Goal: Task Accomplishment & Management: Use online tool/utility

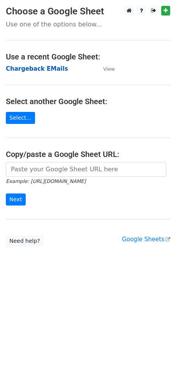
click at [38, 68] on strong "Chargeback EMails" at bounding box center [37, 68] width 62 height 7
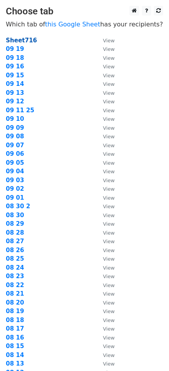
click at [27, 37] on strong "Sheet716" at bounding box center [21, 40] width 31 height 7
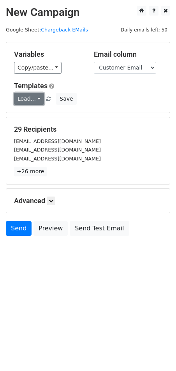
click at [33, 99] on link "Load..." at bounding box center [29, 99] width 30 height 12
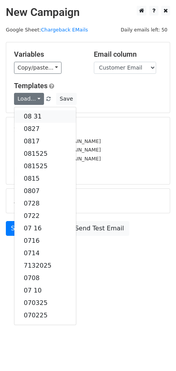
click at [33, 113] on link "08 31" at bounding box center [44, 116] width 61 height 12
